Goal: Find specific page/section: Find specific page/section

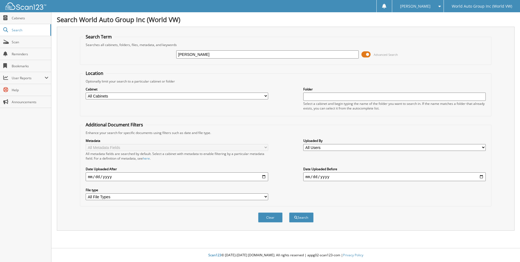
type input "[PERSON_NAME]"
click at [289, 212] on button "Search" at bounding box center [301, 217] width 24 height 10
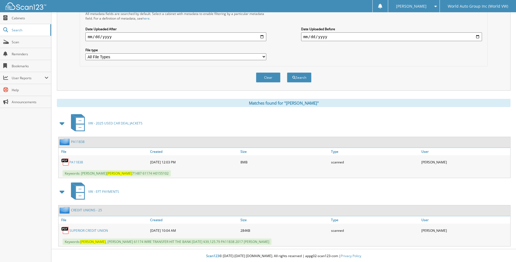
scroll to position [141, 0]
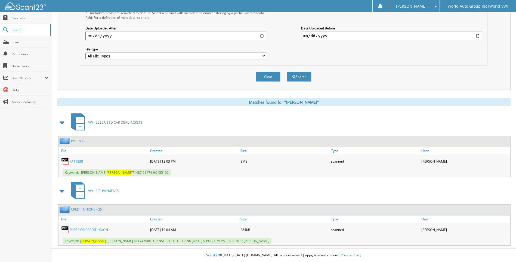
click at [76, 162] on link "PA11838" at bounding box center [76, 161] width 14 height 5
